Goal: Find specific page/section: Find specific page/section

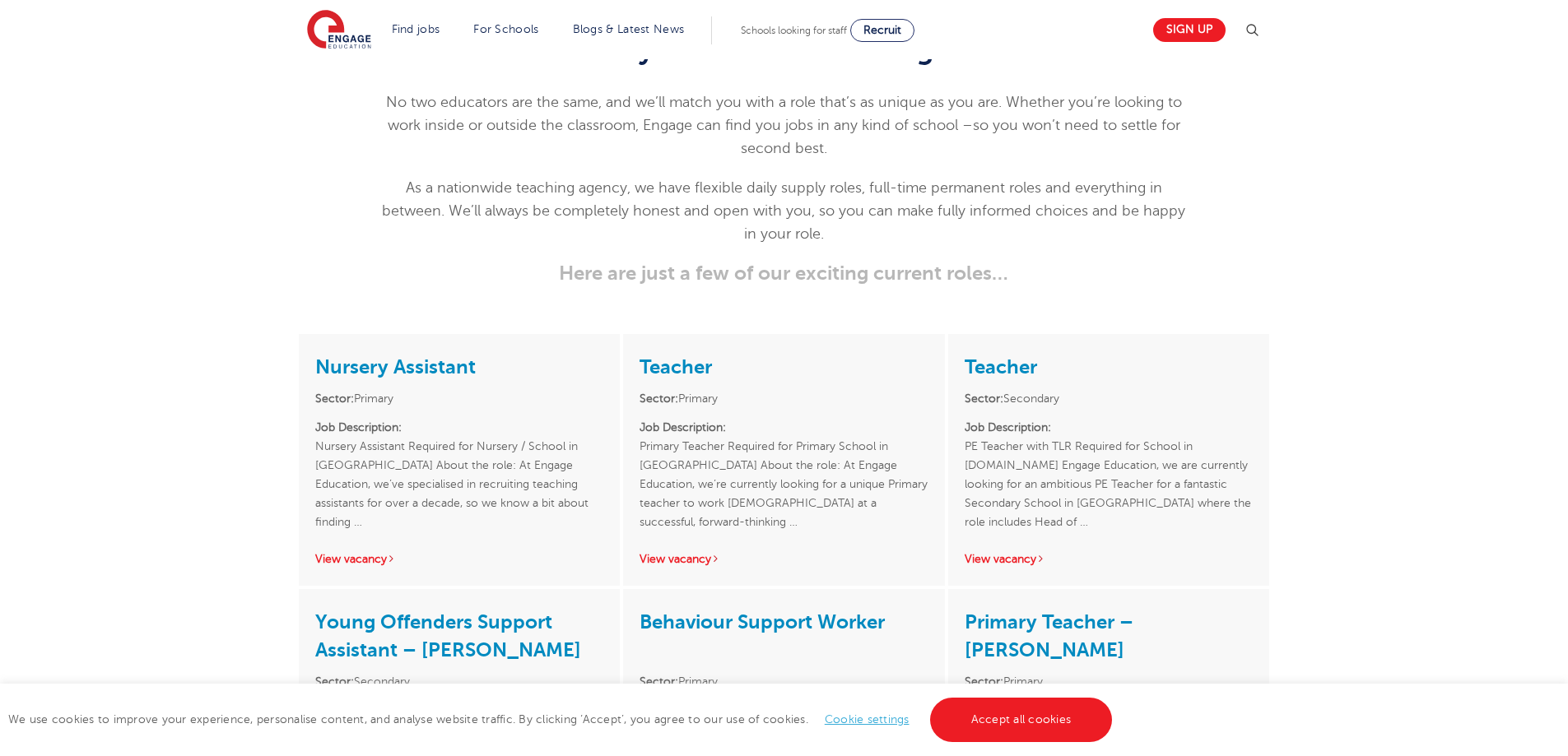
scroll to position [2181, 0]
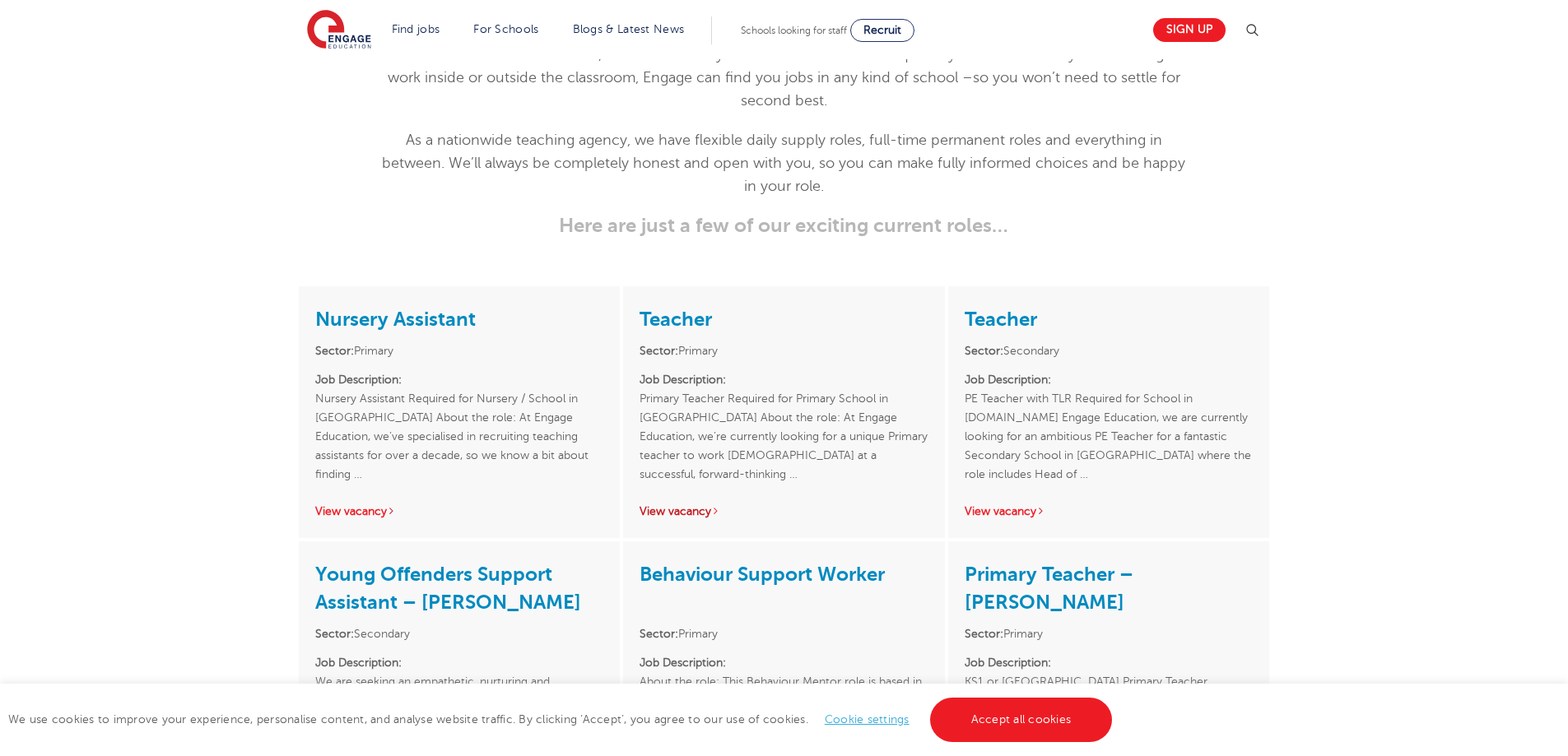
click at [700, 505] on link "View vacancy" at bounding box center [680, 511] width 81 height 12
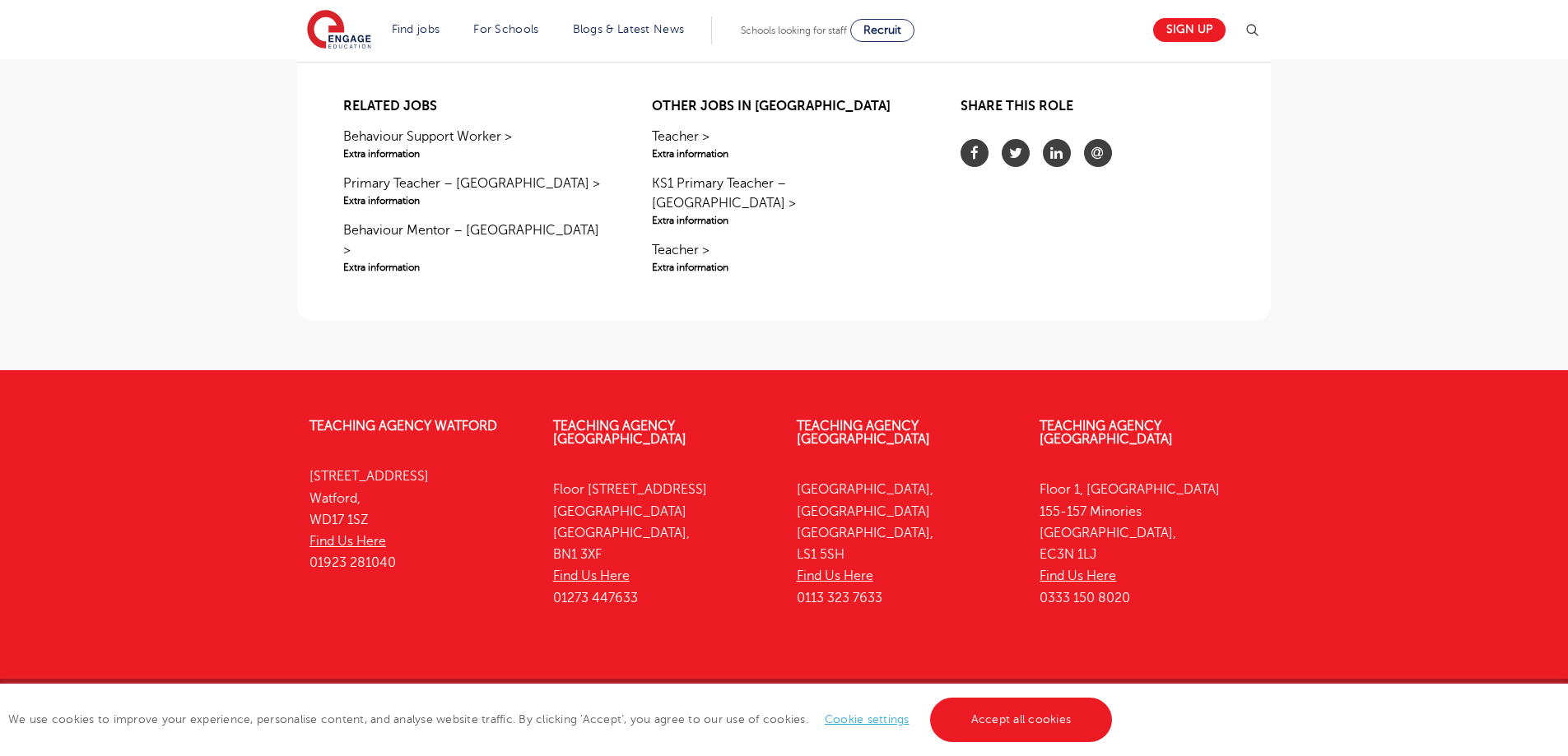
scroll to position [1359, 0]
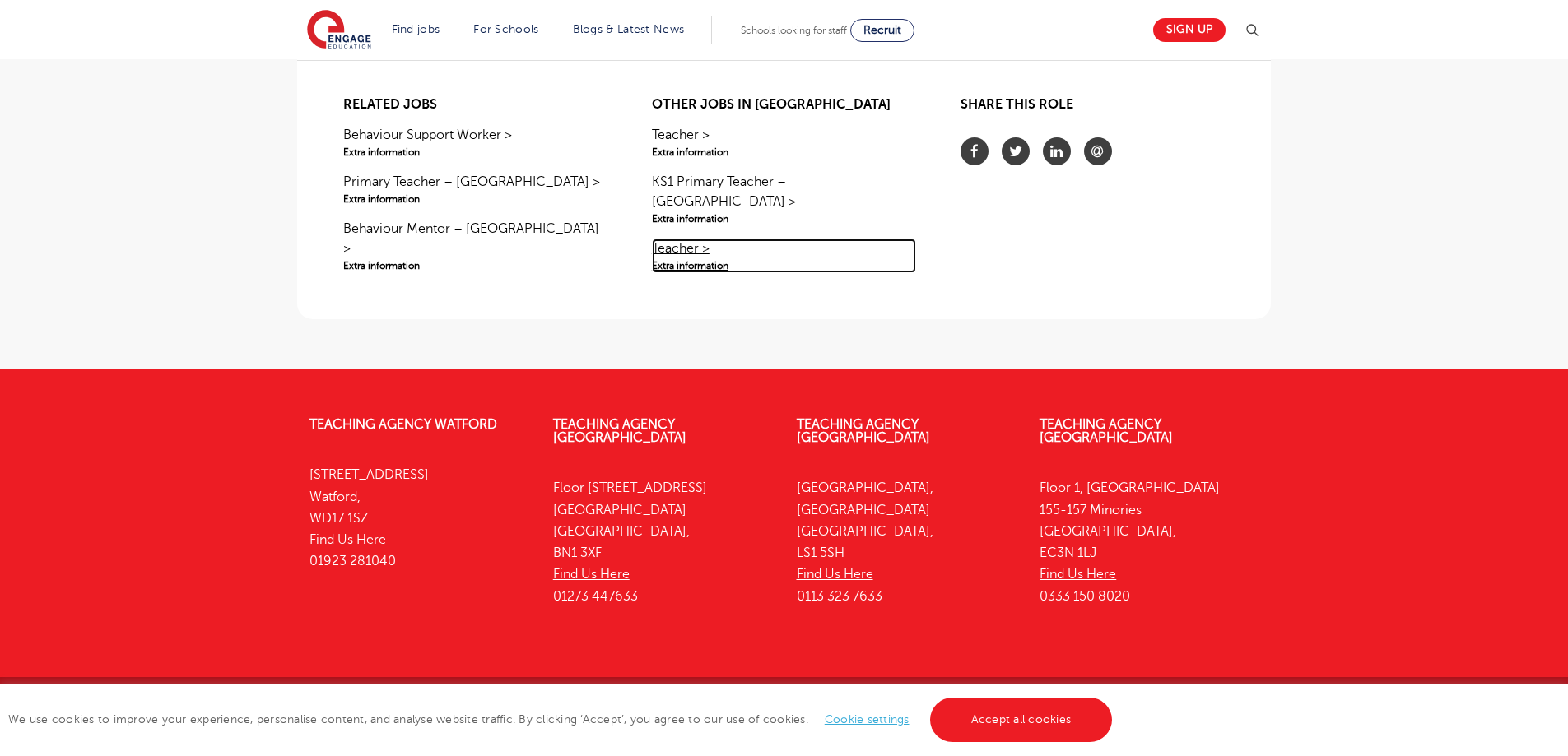
click at [688, 238] on link "Teacher > Extra information" at bounding box center [784, 256] width 264 height 35
